Goal: Find specific page/section: Find specific page/section

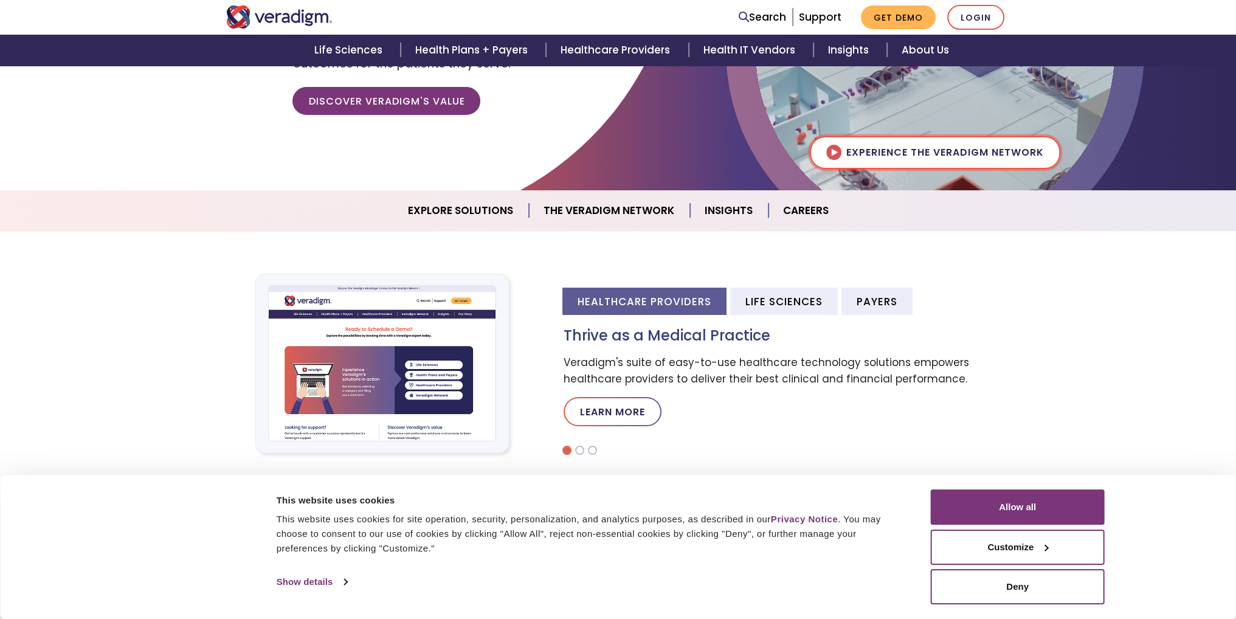
scroll to position [61, 0]
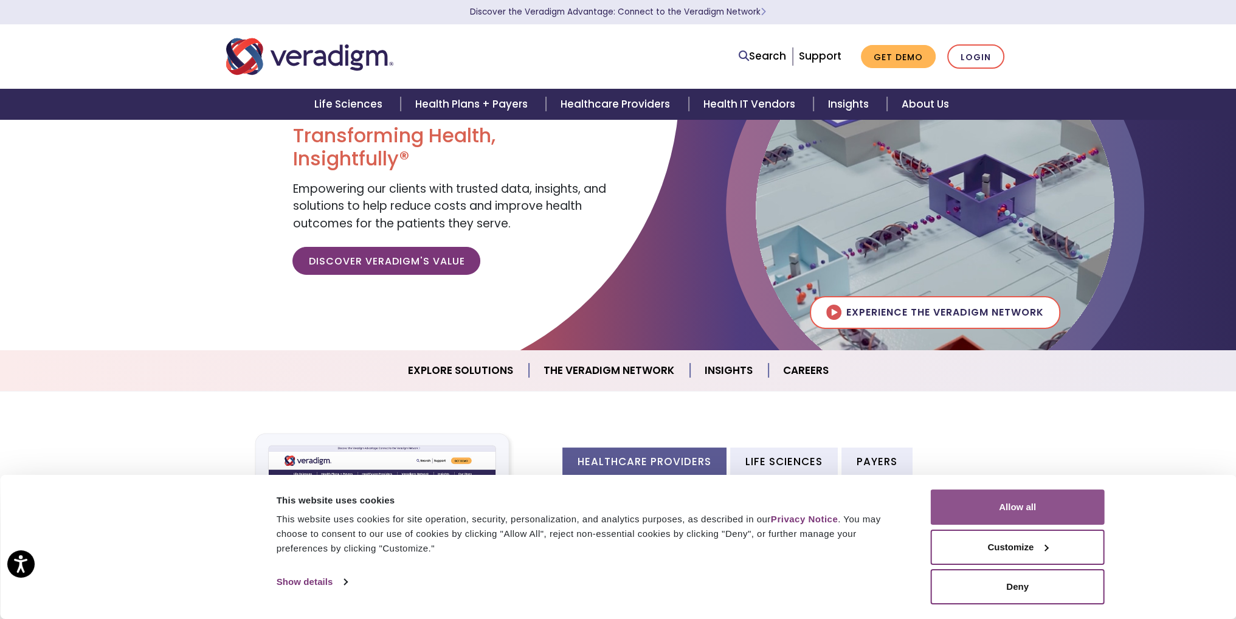
click at [1005, 504] on button "Allow all" at bounding box center [1018, 507] width 174 height 35
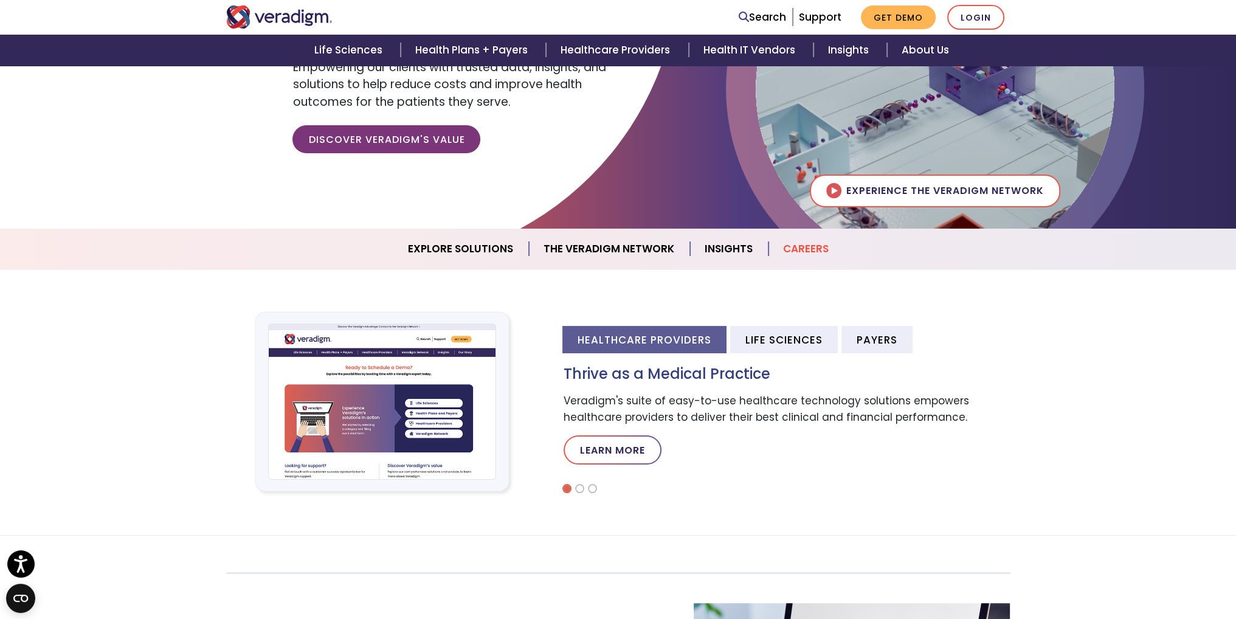
click at [802, 252] on link "Careers" at bounding box center [806, 249] width 75 height 31
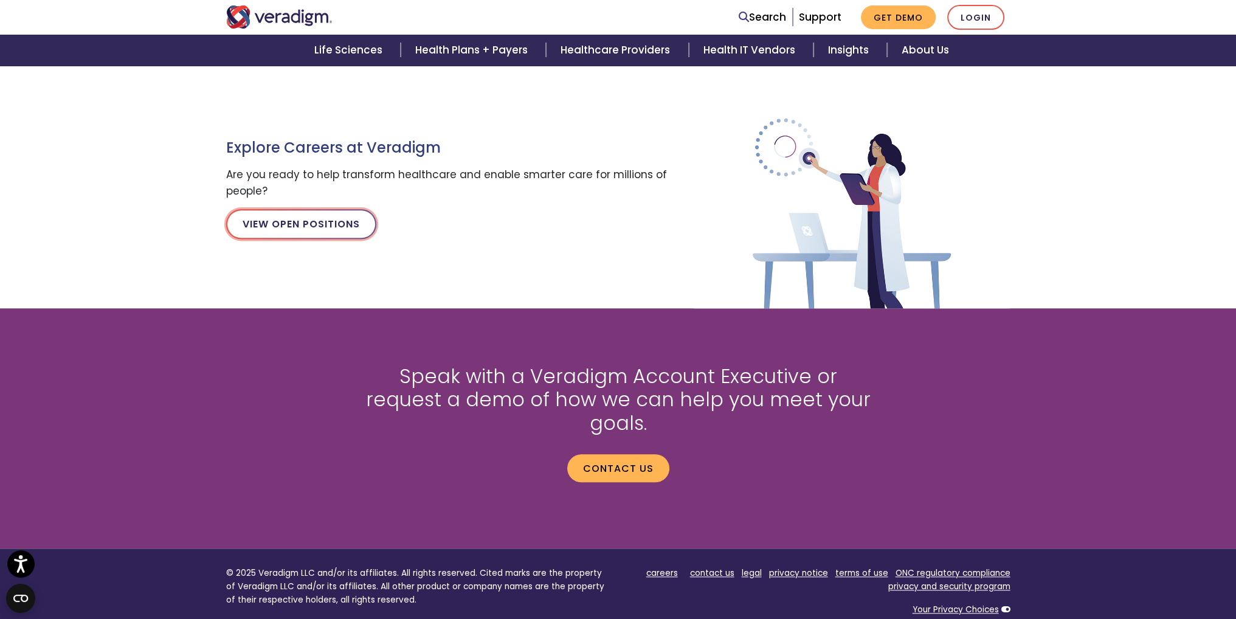
click at [313, 226] on link "View Open Positions" at bounding box center [301, 223] width 150 height 29
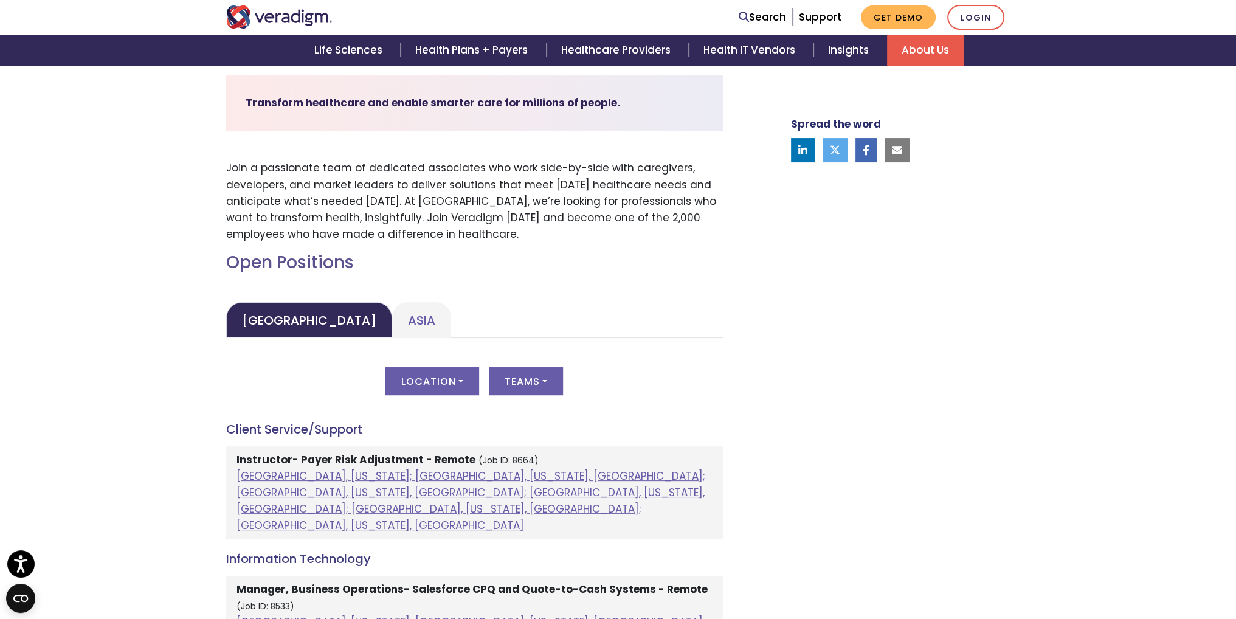
scroll to position [426, 0]
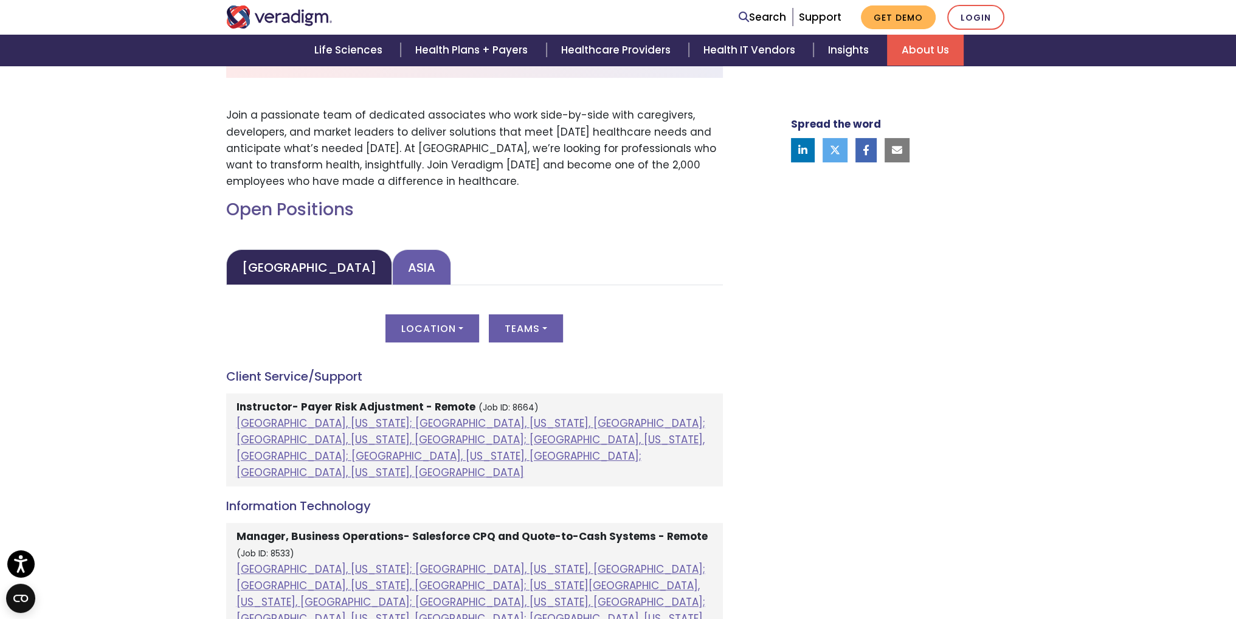
click at [392, 267] on link "Asia" at bounding box center [421, 267] width 59 height 36
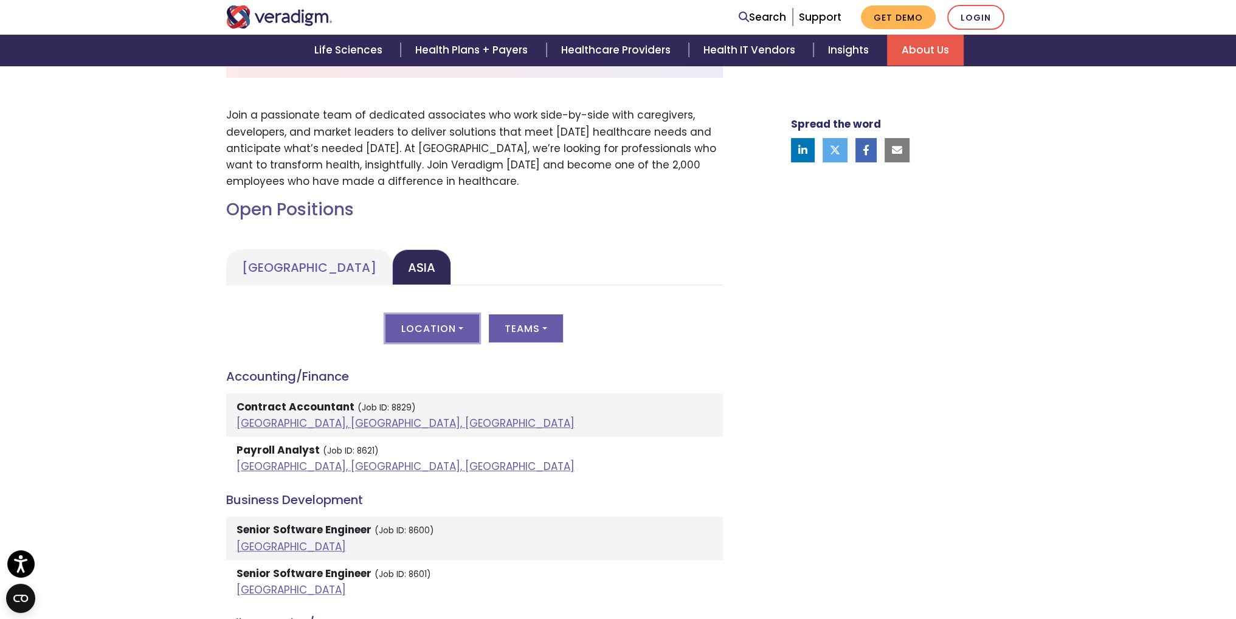
drag, startPoint x: 391, startPoint y: 346, endPoint x: 406, endPoint y: 337, distance: 17.7
click at [392, 346] on div "Location All [GEOGRAPHIC_DATA], [GEOGRAPHIC_DATA] [GEOGRAPHIC_DATA] [GEOGRAPHIC…" at bounding box center [474, 335] width 497 height 43
click at [424, 328] on button "Location" at bounding box center [433, 328] width 94 height 28
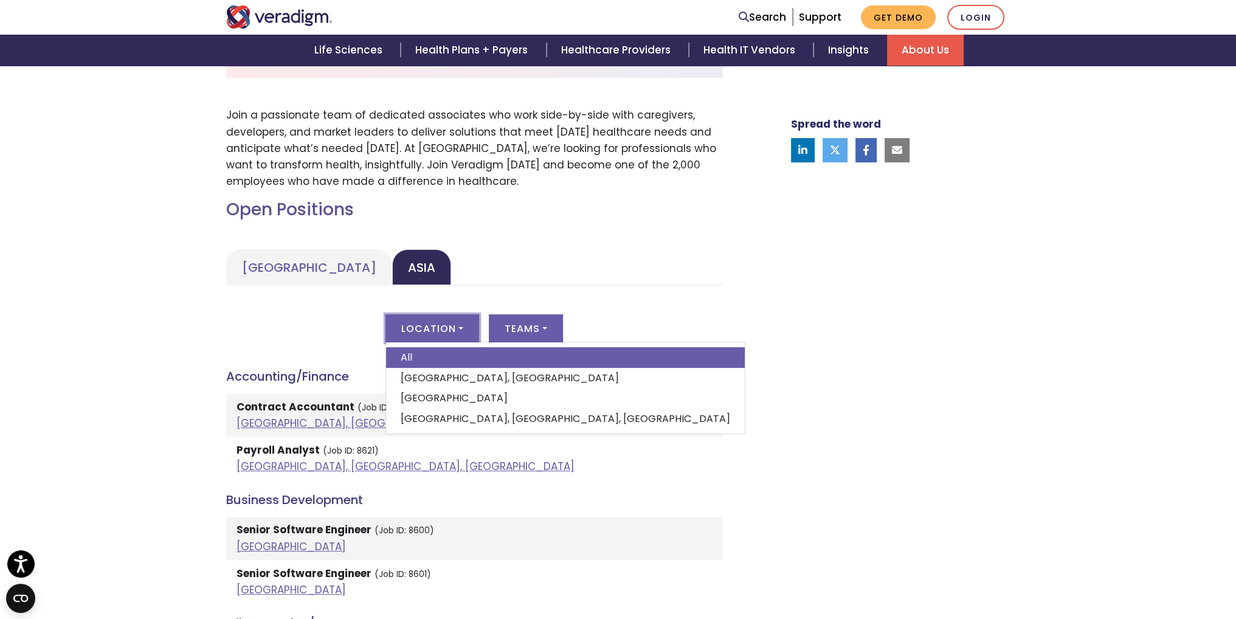
click at [457, 392] on link "[GEOGRAPHIC_DATA]" at bounding box center [565, 398] width 359 height 21
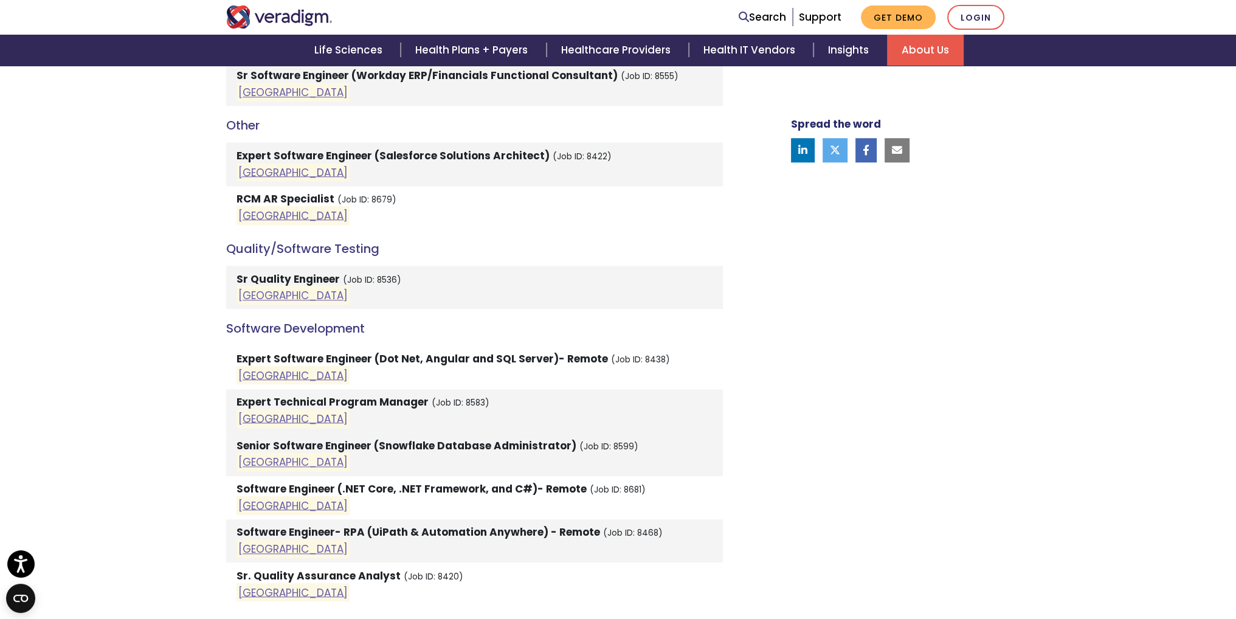
scroll to position [1581, 0]
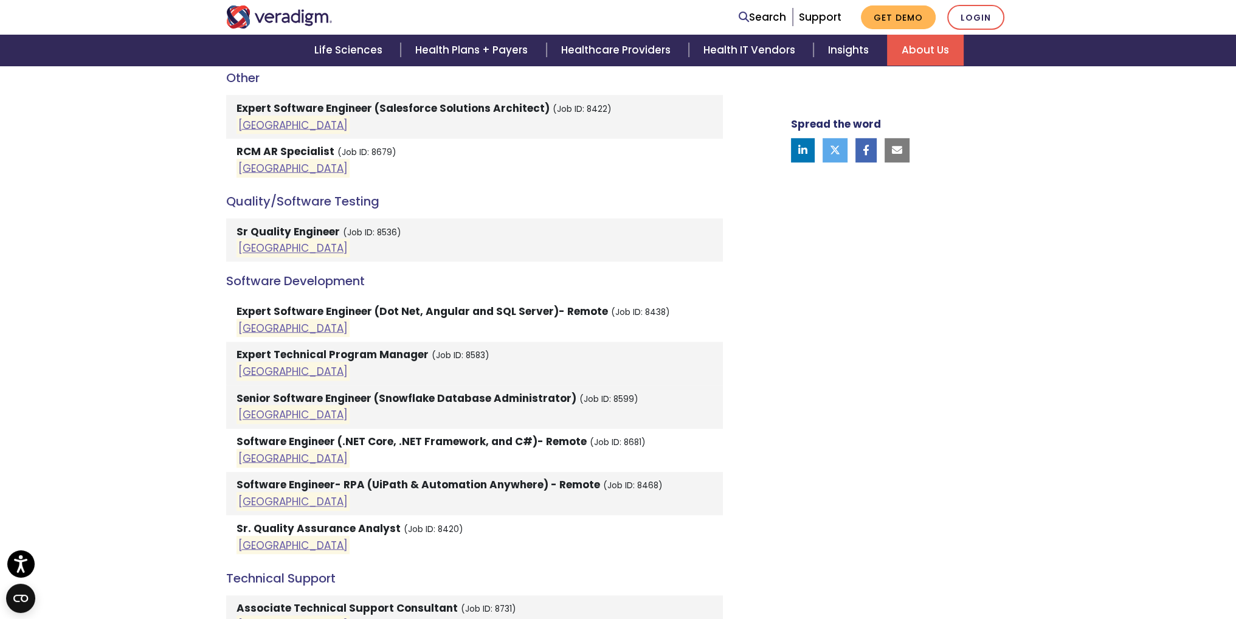
drag, startPoint x: 244, startPoint y: 314, endPoint x: 246, endPoint y: 321, distance: 6.3
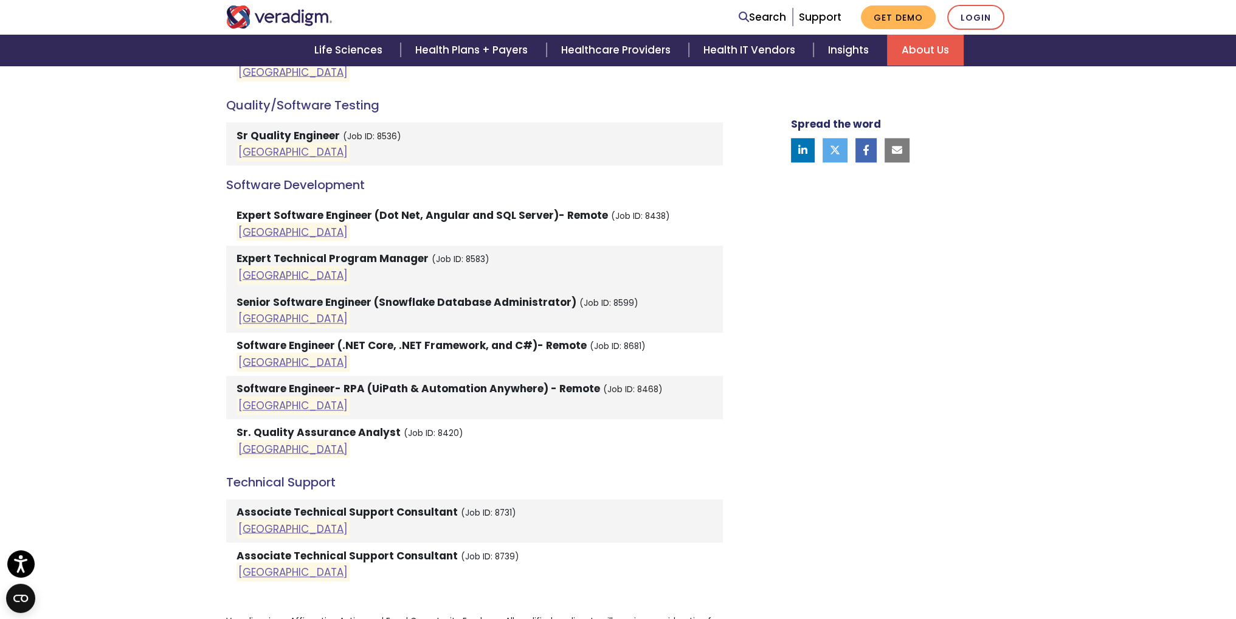
scroll to position [1764, 0]
